Goal: Obtain resource: Download file/media

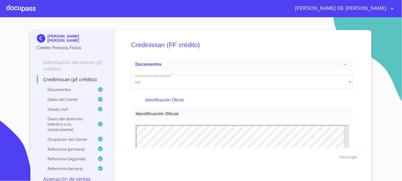
click at [40, 40] on img at bounding box center [42, 38] width 11 height 9
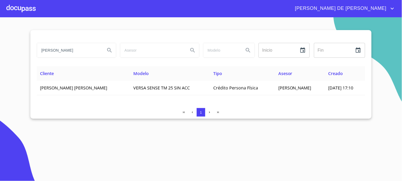
drag, startPoint x: 87, startPoint y: 53, endPoint x: 24, endPoint y: 61, distance: 63.4
click at [24, 61] on section "[PERSON_NAME] Inicio ​ Fin ​ Cliente Modelo Tipo Asesor Creado [PERSON_NAME] [P…" at bounding box center [201, 99] width 402 height 164
type input "[PERSON_NAME]"
click at [110, 53] on icon "Search" at bounding box center [109, 50] width 6 height 6
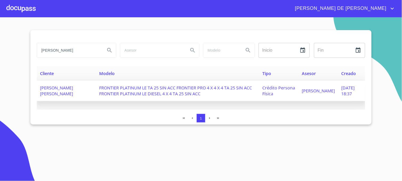
click at [184, 87] on span "FRONTIER PLATINUM LE TA 25 SIN ACC FRONTIER PRO 4 X 4 X 4 TA 25 SIN ACC FRONTIE…" at bounding box center [175, 91] width 153 height 12
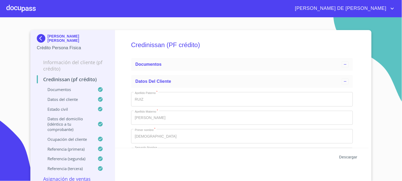
click at [346, 156] on span "Descargar" at bounding box center [348, 157] width 18 height 7
